Goal: Transaction & Acquisition: Purchase product/service

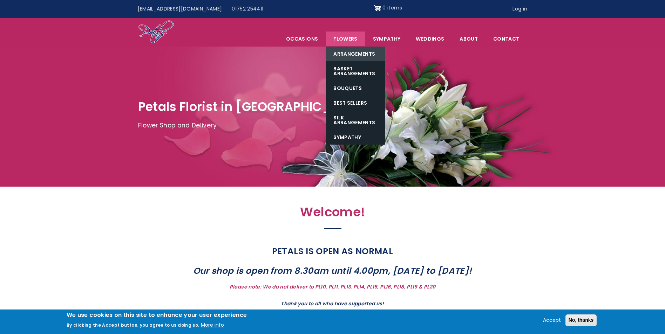
click at [357, 53] on link "Arrangements" at bounding box center [355, 54] width 59 height 15
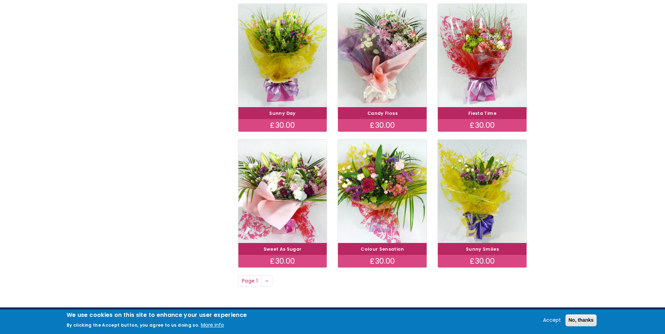
scroll to position [412, 0]
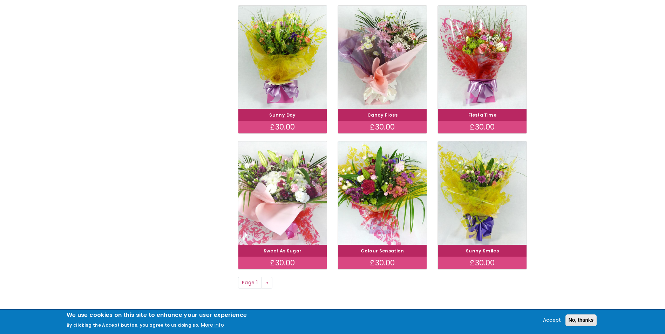
click at [296, 226] on img at bounding box center [283, 192] width 100 height 115
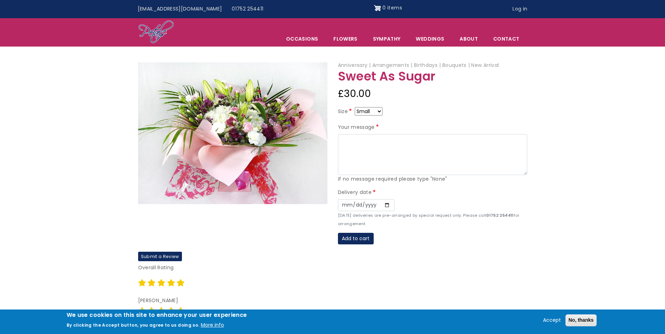
click at [379, 110] on select "Small Medium Large" at bounding box center [369, 111] width 28 height 8
select select "9"
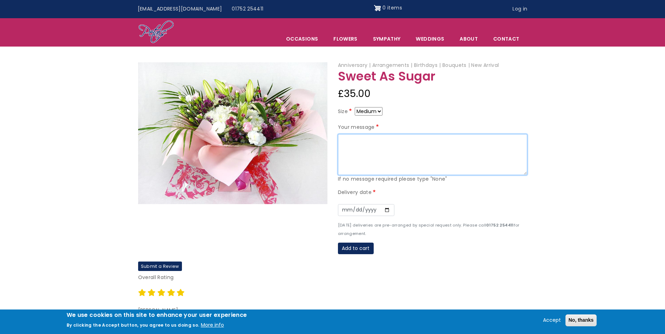
click at [358, 141] on textarea "Your message" at bounding box center [432, 154] width 189 height 41
click at [358, 141] on textarea "Lynette" at bounding box center [432, 154] width 189 height 41
click at [343, 140] on textarea "Lynette" at bounding box center [432, 154] width 189 height 41
click at [376, 140] on textarea "Dear Lynette" at bounding box center [432, 154] width 189 height 41
click at [446, 149] on textarea "Dear Lynette, You will be very much missed by the team, thank you for all your …" at bounding box center [432, 154] width 189 height 41
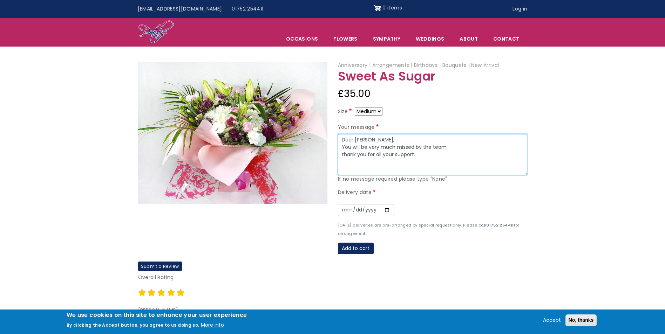
click at [422, 153] on textarea "Dear Lynette, You will be very much missed by the team, thank you for all your …" at bounding box center [432, 154] width 189 height 41
type textarea "Dear Lynette, You will be very much missed by the team, thank you for all your …"
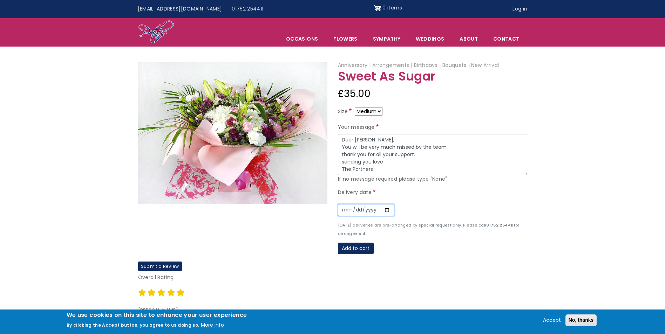
click at [385, 213] on input "Date" at bounding box center [366, 210] width 56 height 12
type input "2025-10-31"
click at [360, 251] on button "Add to cart" at bounding box center [356, 249] width 36 height 12
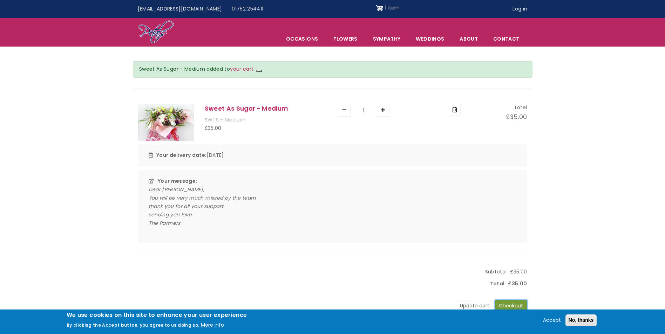
click at [517, 305] on button "Checkout" at bounding box center [511, 306] width 32 height 12
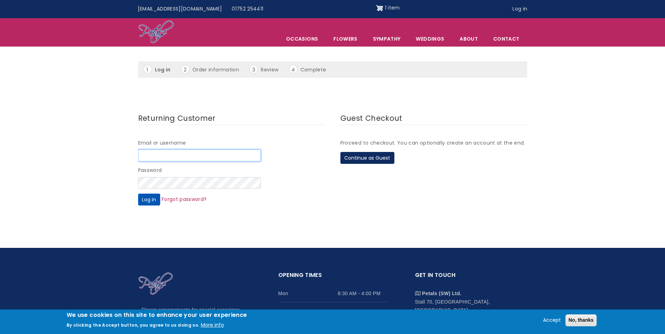
type input "[PERSON_NAME][EMAIL_ADDRESS][DOMAIN_NAME]"
click at [144, 198] on button "Log in" at bounding box center [149, 200] width 22 height 12
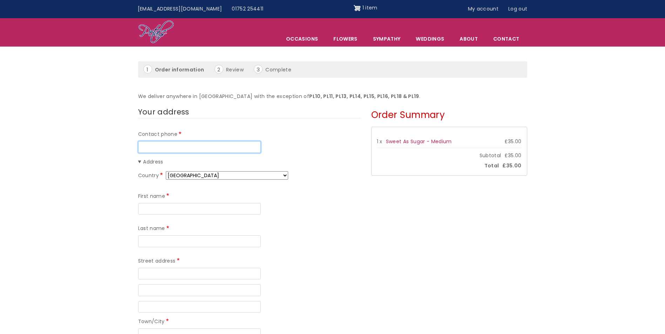
click at [190, 148] on input "Contact phone" at bounding box center [199, 147] width 123 height 12
type input "07855323793"
type input "teresa"
type input "nation"
type input "The Stables"
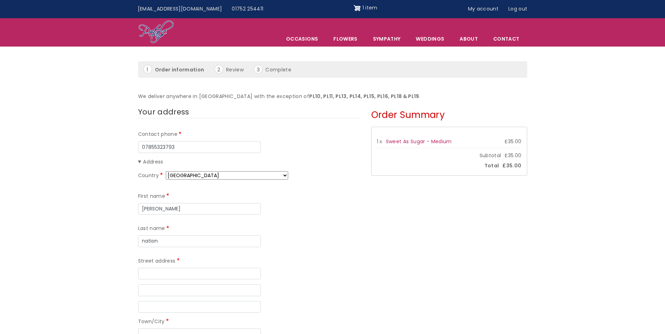
type input "Pounds House"
type input "PLYMOUTH"
type input "Plymouth"
type input "PL2 3PR"
click at [190, 210] on input "teresa" at bounding box center [199, 209] width 123 height 12
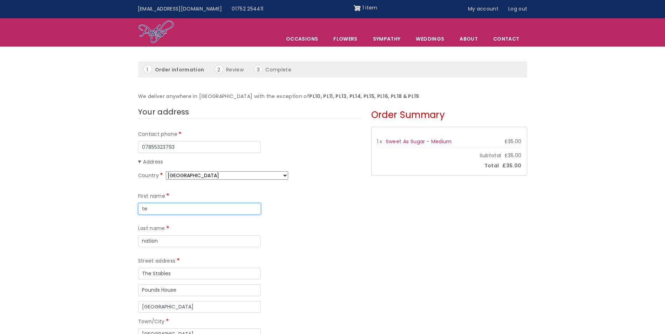
type input "t"
type input "Lynette"
click at [261, 236] on input "nation" at bounding box center [199, 242] width 123 height 12
type input "n"
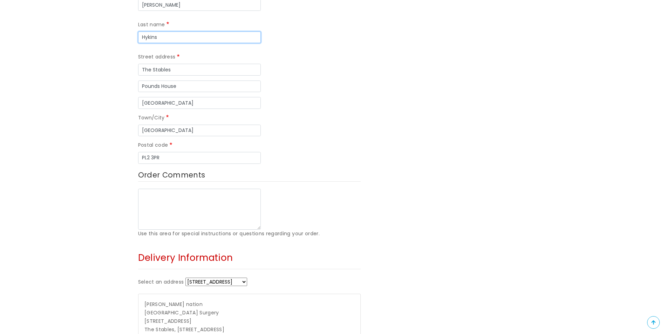
scroll to position [234, 0]
type input "Hykins"
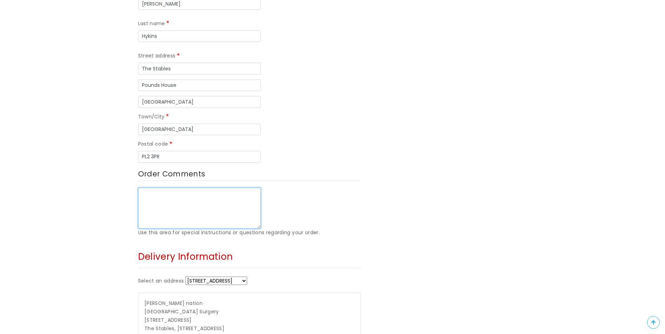
click at [175, 188] on textarea "Order Comments" at bounding box center [199, 208] width 123 height 41
type textarea "b"
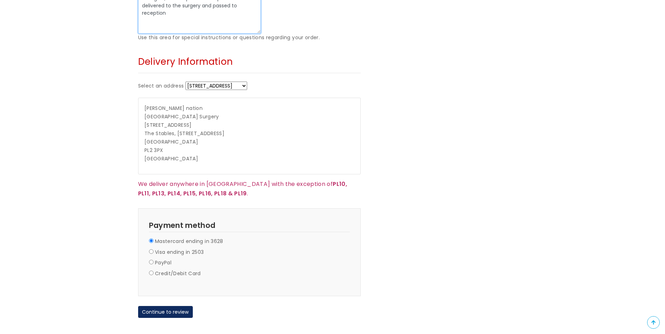
scroll to position [457, 0]
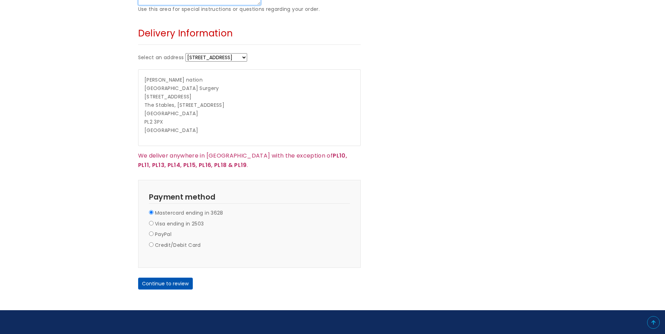
type textarea "Me again, before 1pm as usual please. To be delivered to the surgery and passed…"
click at [171, 278] on button "Continue to review" at bounding box center [165, 284] width 55 height 12
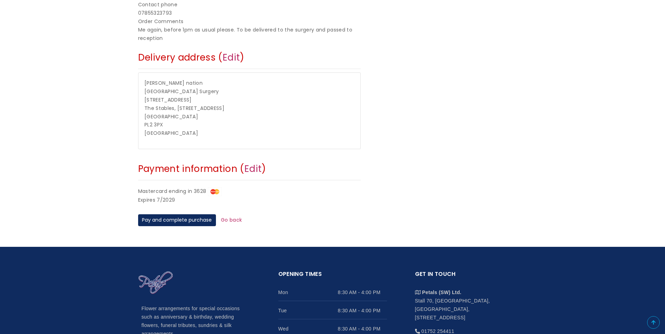
scroll to position [255, 0]
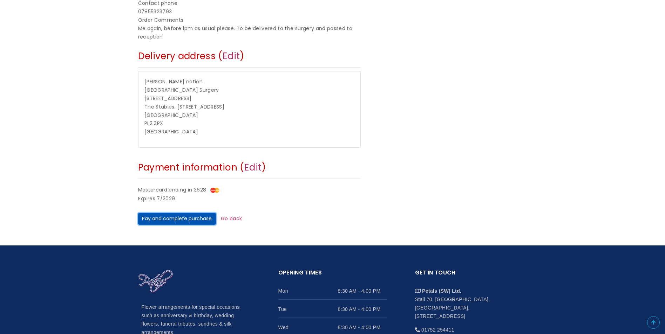
click at [200, 221] on button "Pay and complete purchase" at bounding box center [177, 219] width 78 height 12
